Goal: Task Accomplishment & Management: Use online tool/utility

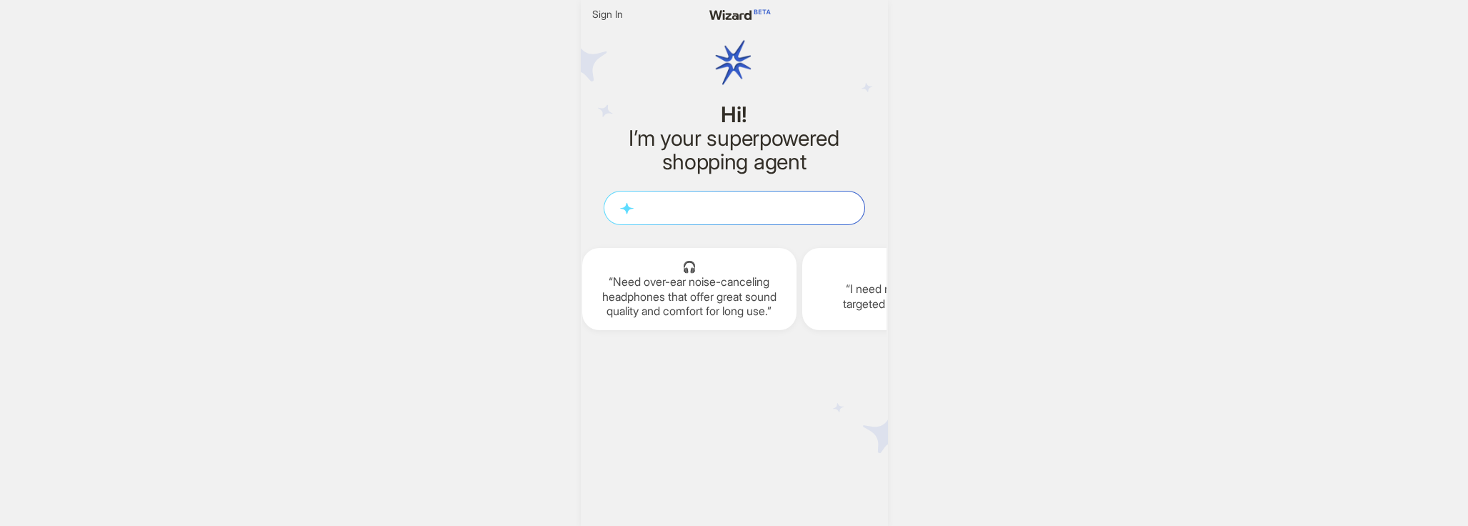
scroll to position [0, 1757]
click at [698, 201] on textarea at bounding box center [734, 207] width 260 height 15
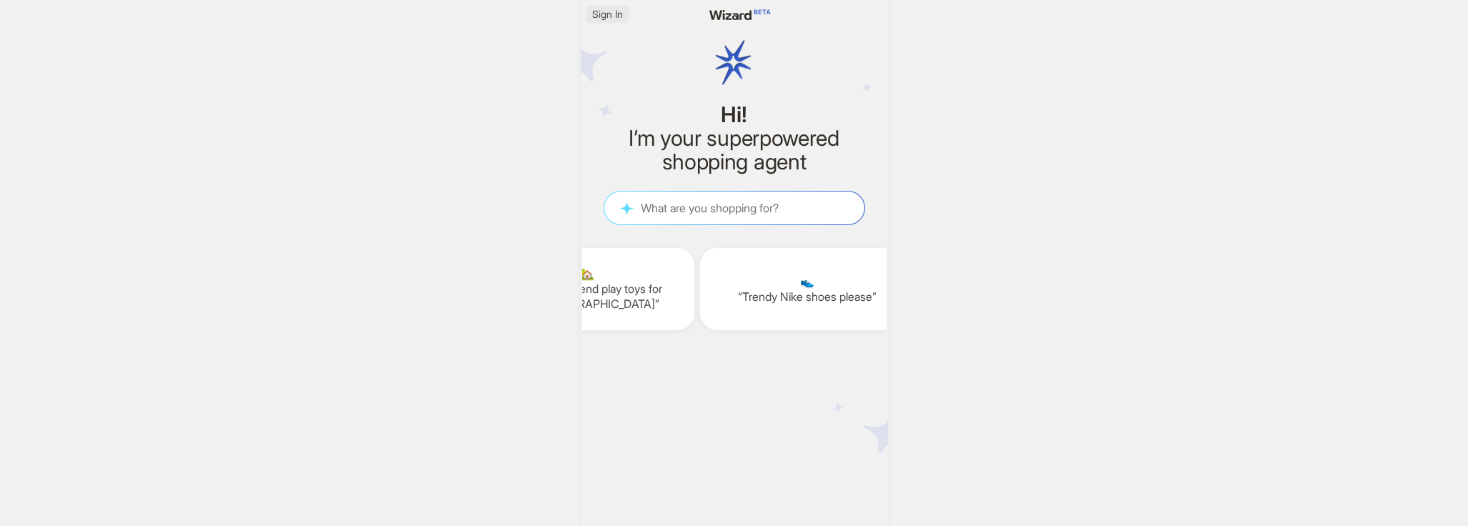
click at [602, 16] on span "Sign In" at bounding box center [607, 14] width 31 height 13
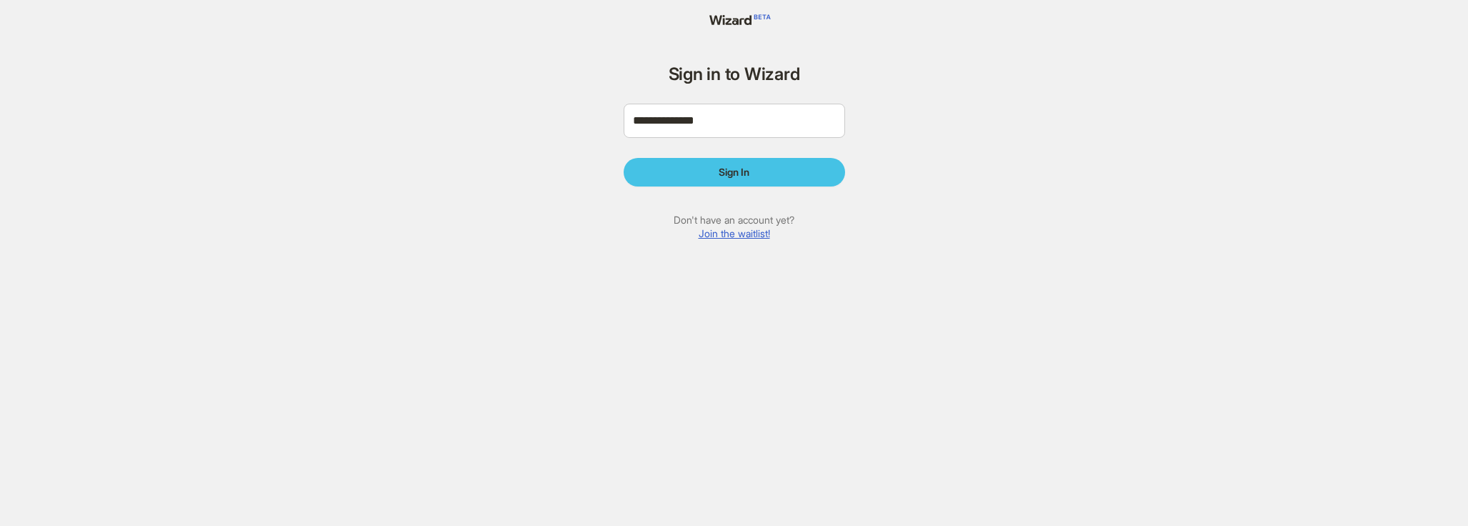
click at [741, 166] on span "Sign In" at bounding box center [733, 172] width 31 height 13
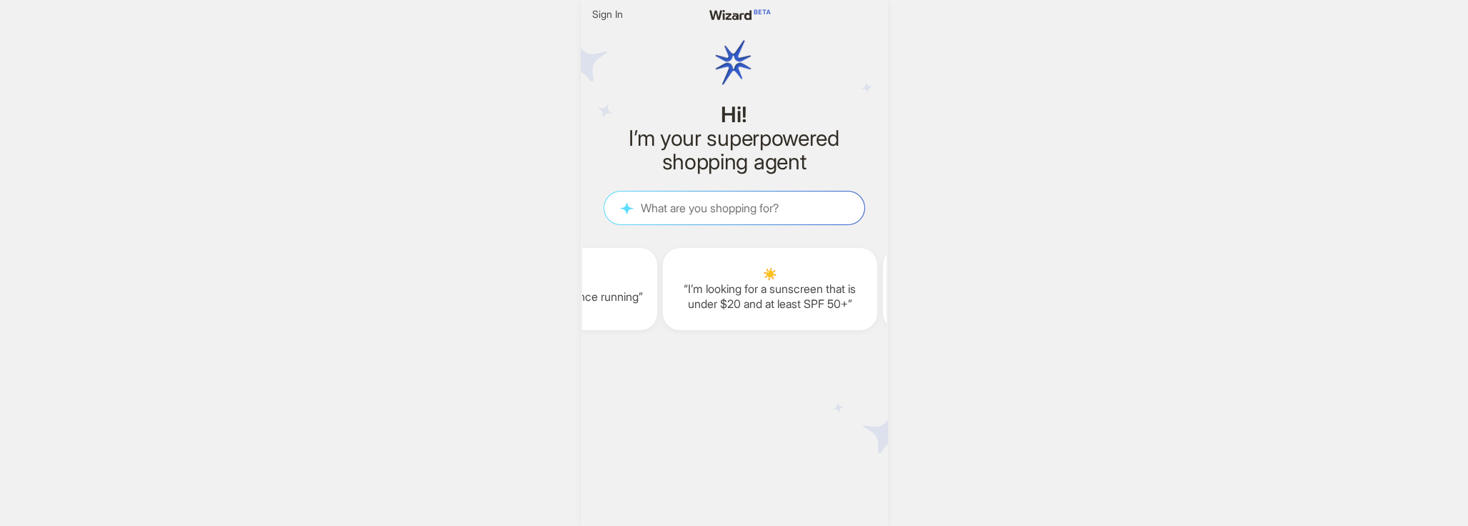
scroll to position [0, 1902]
